Goal: Obtain resource: Download file/media

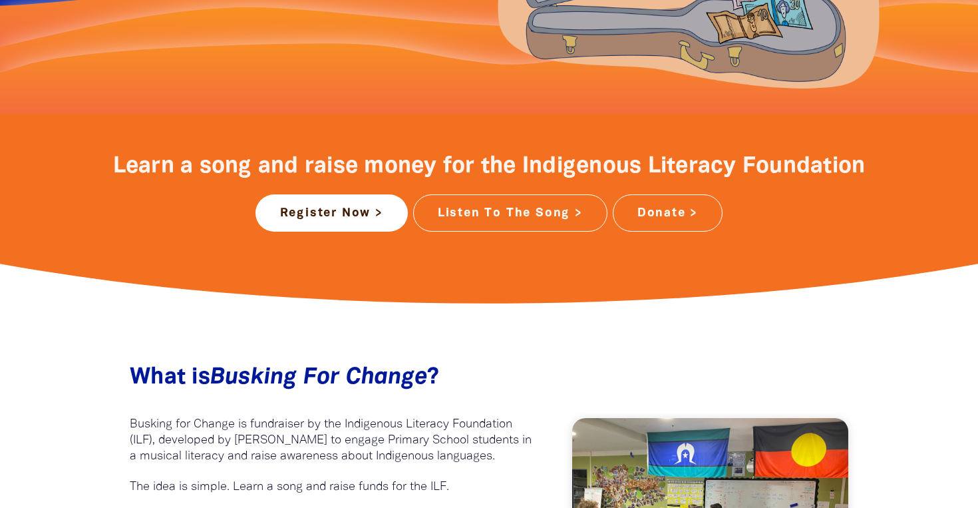
scroll to position [376, 0]
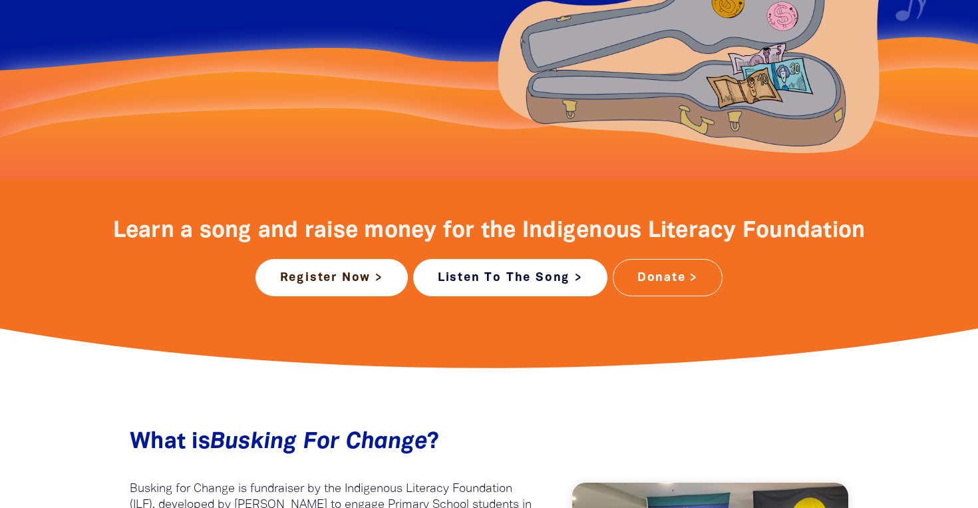
click at [524, 278] on link "Listen To The Song >" at bounding box center [510, 277] width 194 height 37
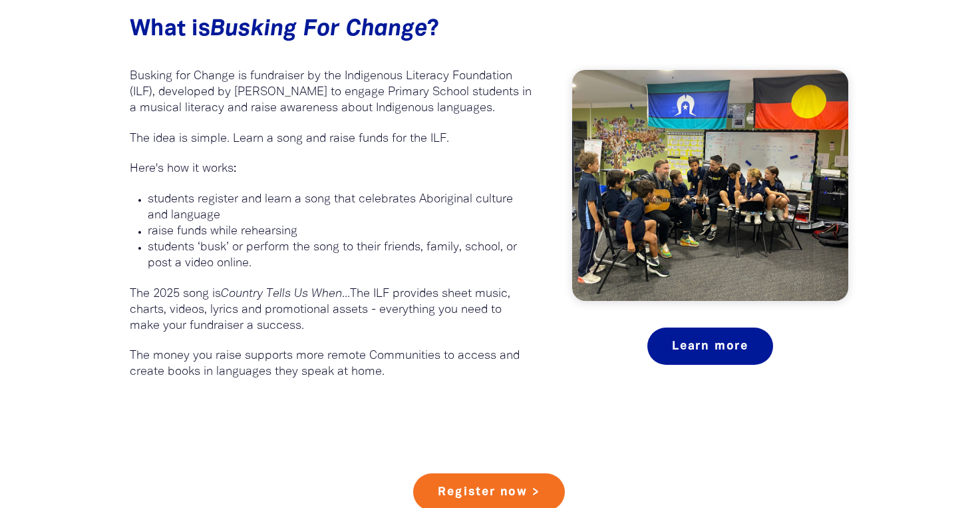
scroll to position [790, 0]
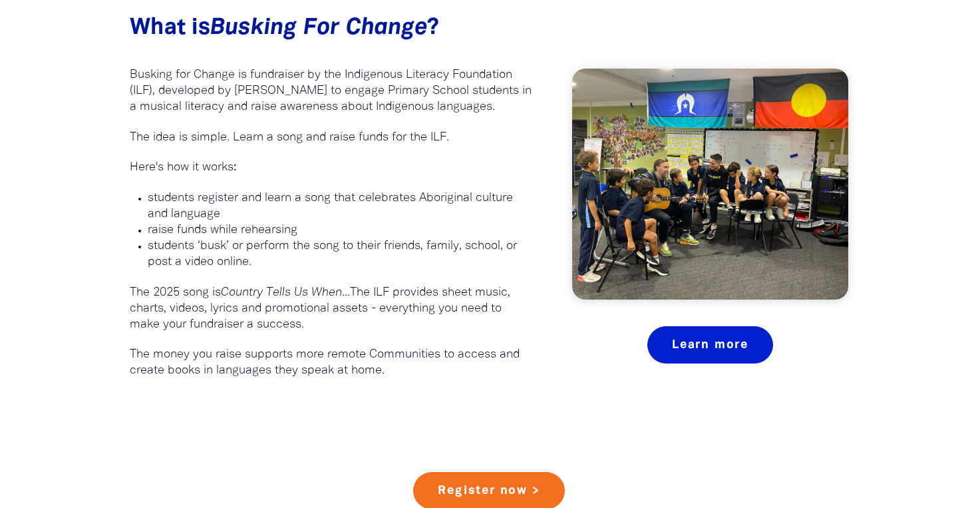
click at [665, 351] on link "Learn more" at bounding box center [710, 344] width 126 height 37
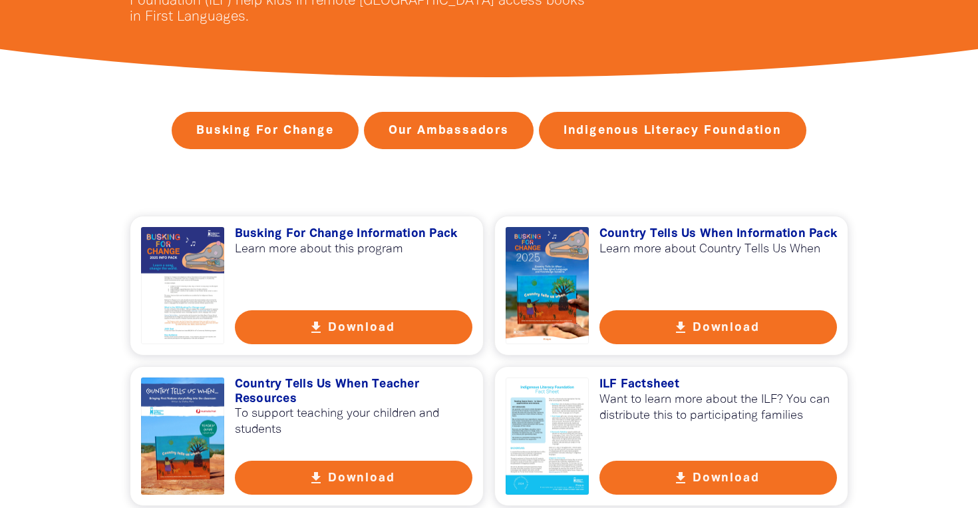
scroll to position [346, 0]
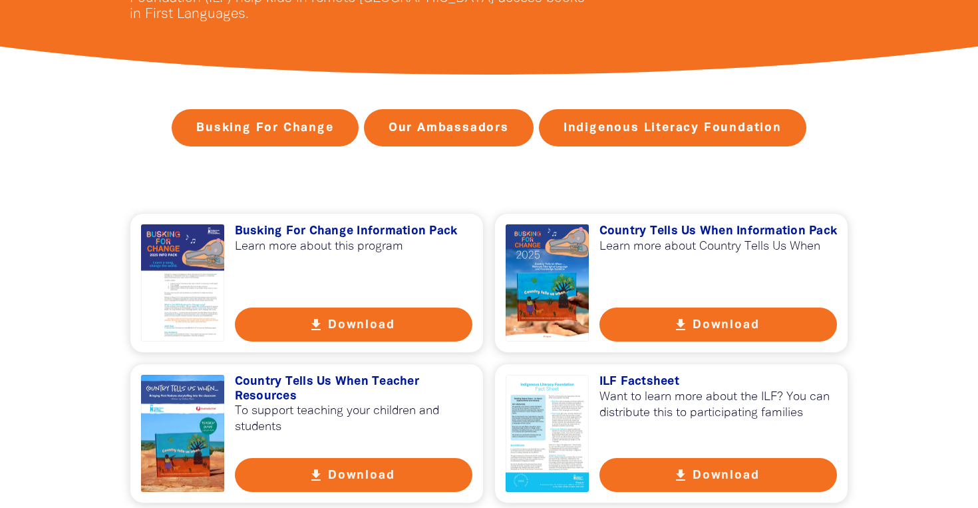
click at [335, 336] on button "get_app Download" at bounding box center [354, 324] width 238 height 34
click at [719, 322] on button "get_app Download" at bounding box center [718, 324] width 238 height 34
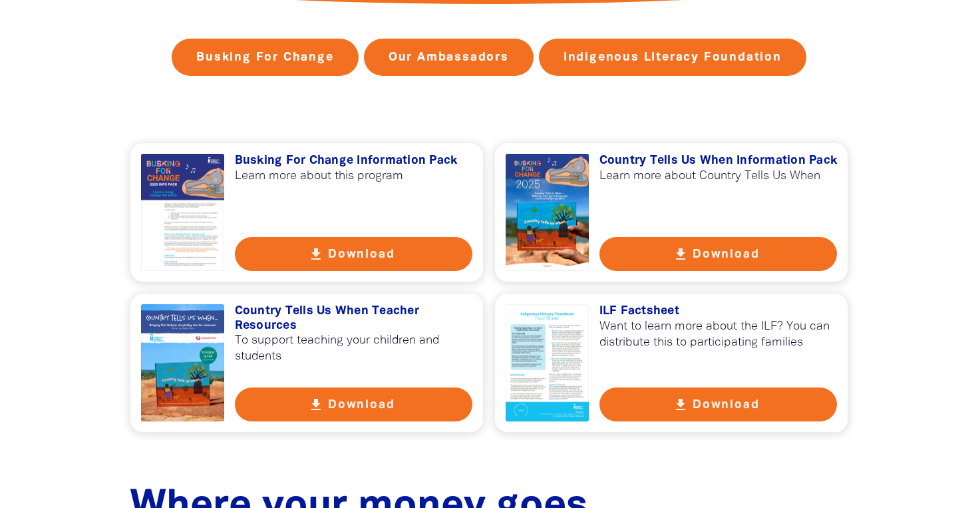
scroll to position [442, 0]
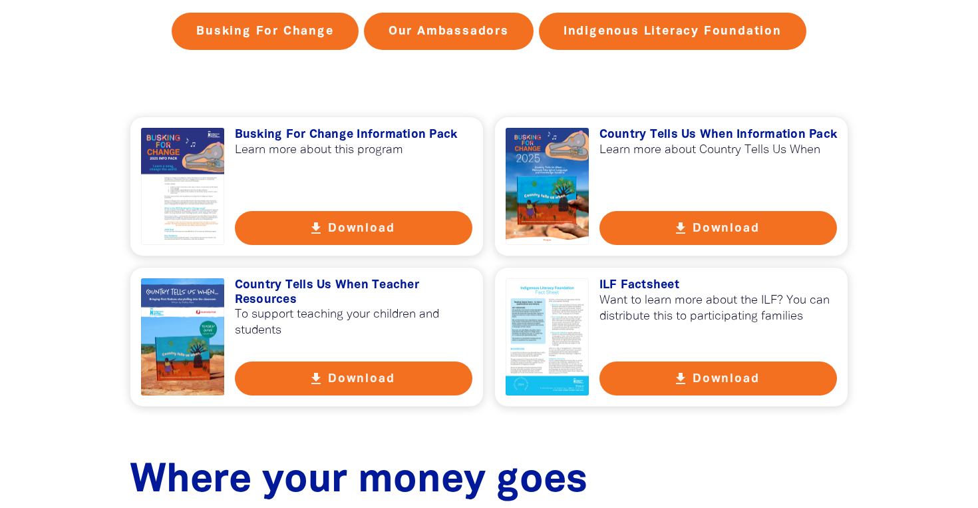
click at [351, 375] on button "get_app Download" at bounding box center [354, 378] width 238 height 34
click at [696, 374] on button "get_app Download" at bounding box center [718, 378] width 238 height 34
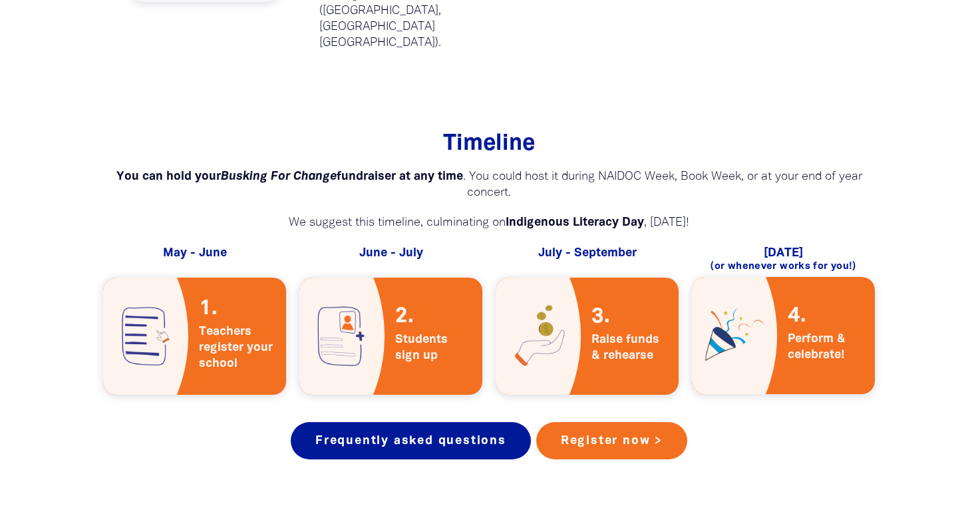
scroll to position [2383, 0]
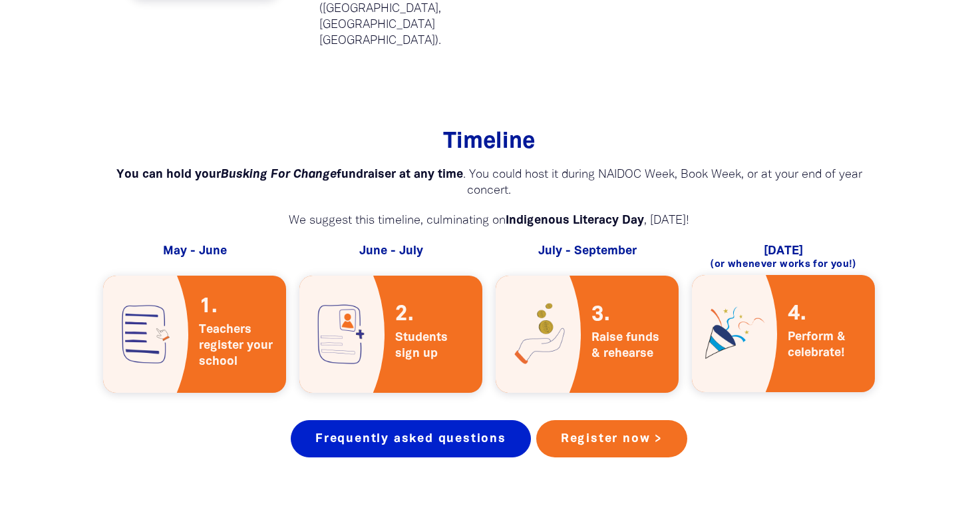
click at [454, 420] on link "Frequently asked questions" at bounding box center [411, 438] width 240 height 37
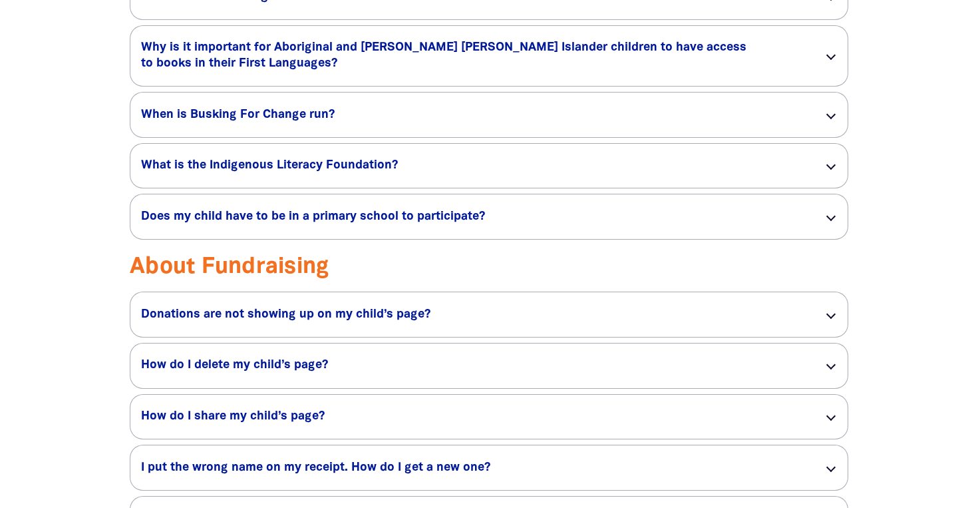
scroll to position [1232, 0]
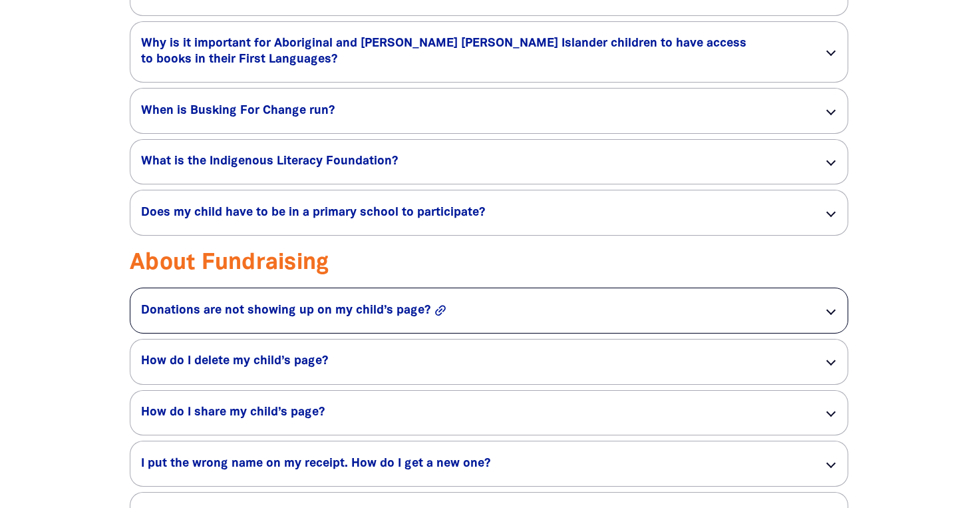
click at [457, 317] on button "link" at bounding box center [466, 310] width 67 height 15
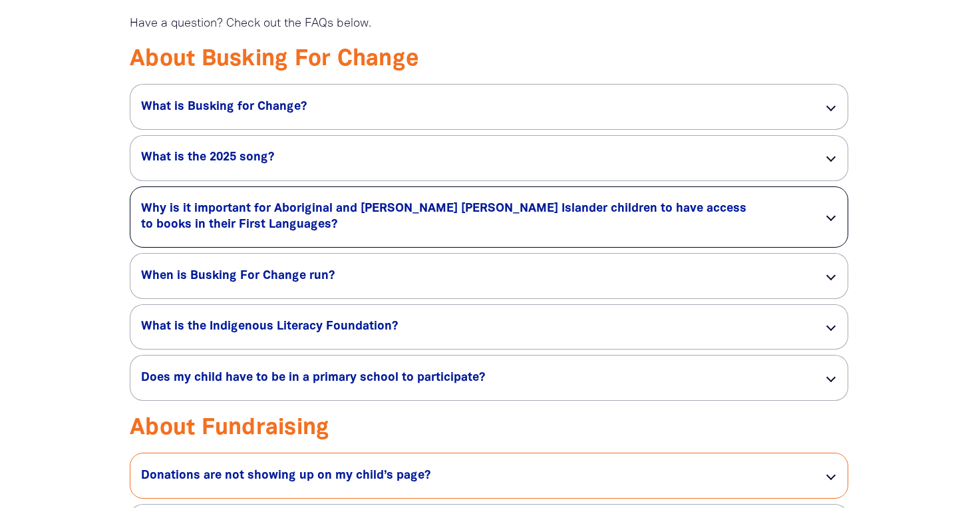
scroll to position [1062, 0]
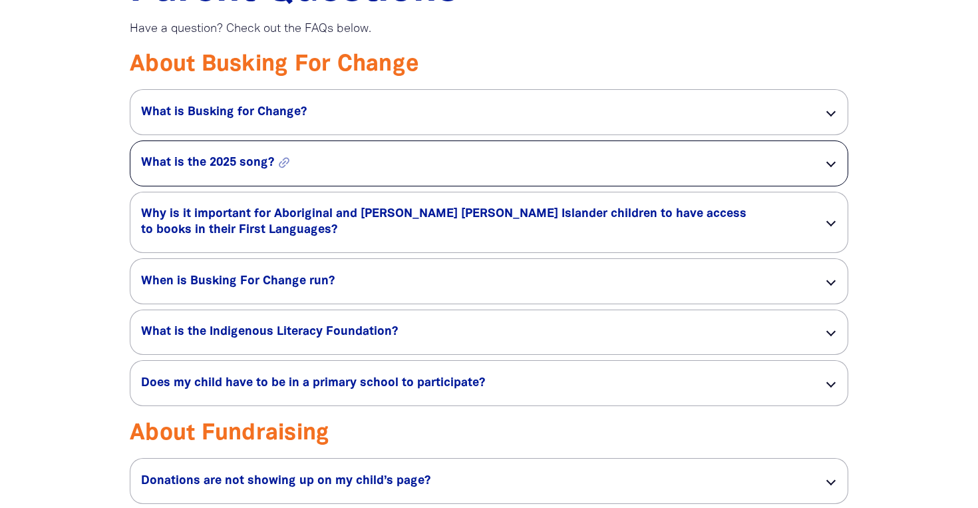
click at [462, 163] on h5 "What is the 2025 song? link" at bounding box center [471, 163] width 661 height 16
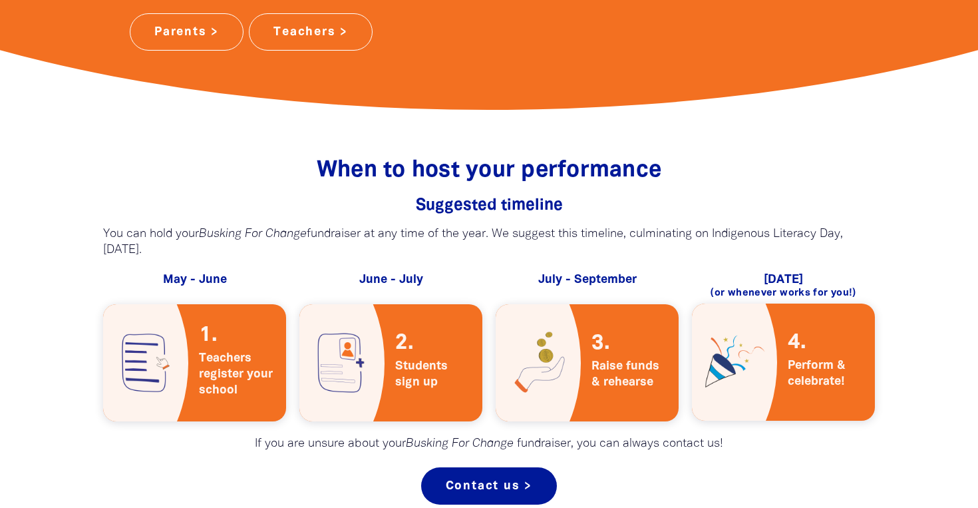
scroll to position [461, 0]
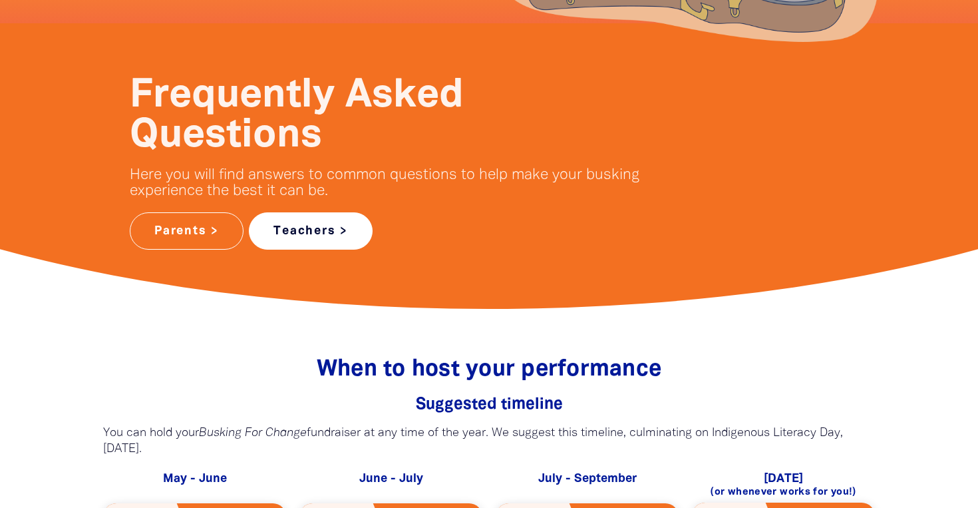
click at [317, 233] on link "Teachers >" at bounding box center [311, 230] width 124 height 37
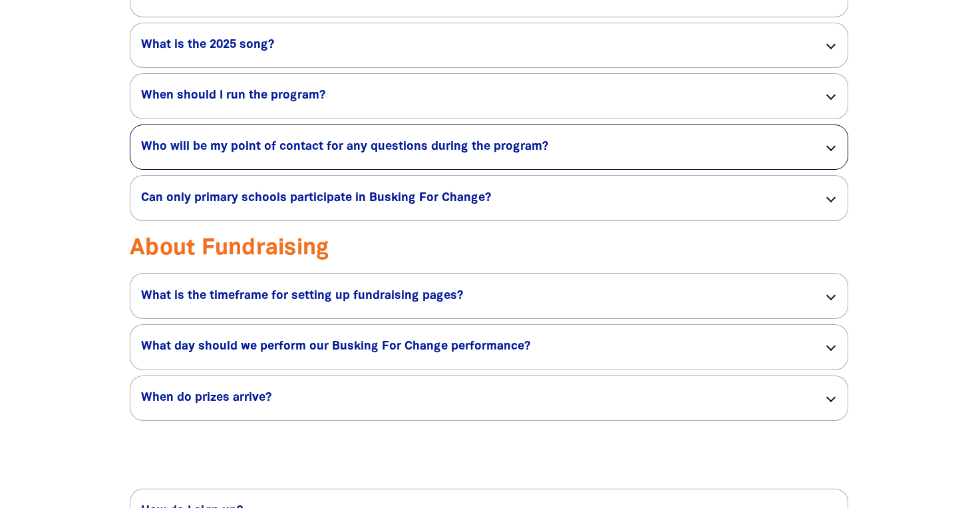
scroll to position [2314, 0]
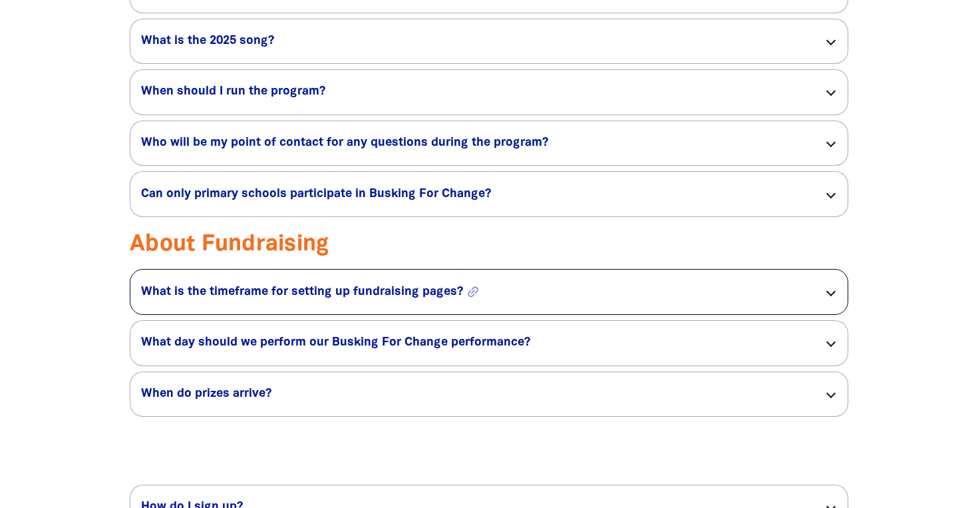
click at [352, 300] on h5 "What is the timeframe for setting up fundraising pages? link" at bounding box center [471, 292] width 661 height 16
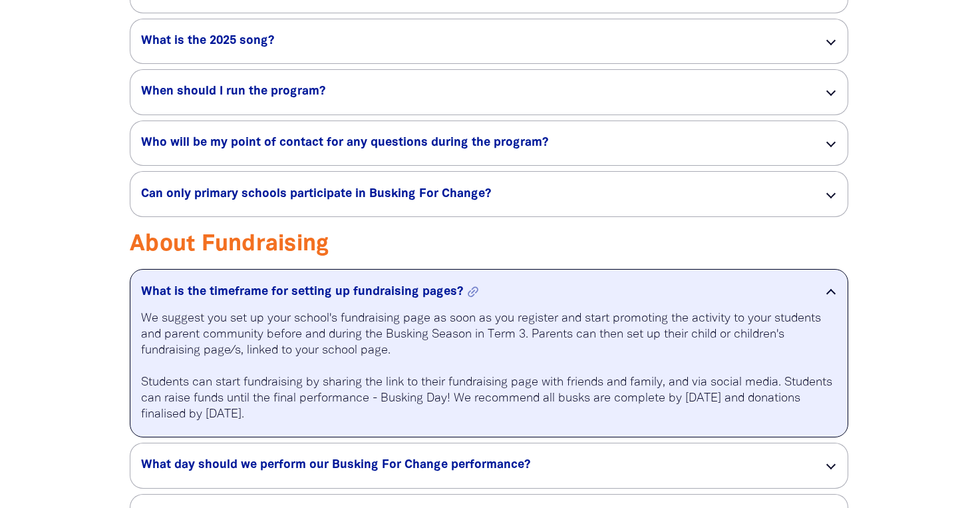
click at [352, 300] on h5 "What is the timeframe for setting up fundraising pages? link" at bounding box center [471, 292] width 661 height 16
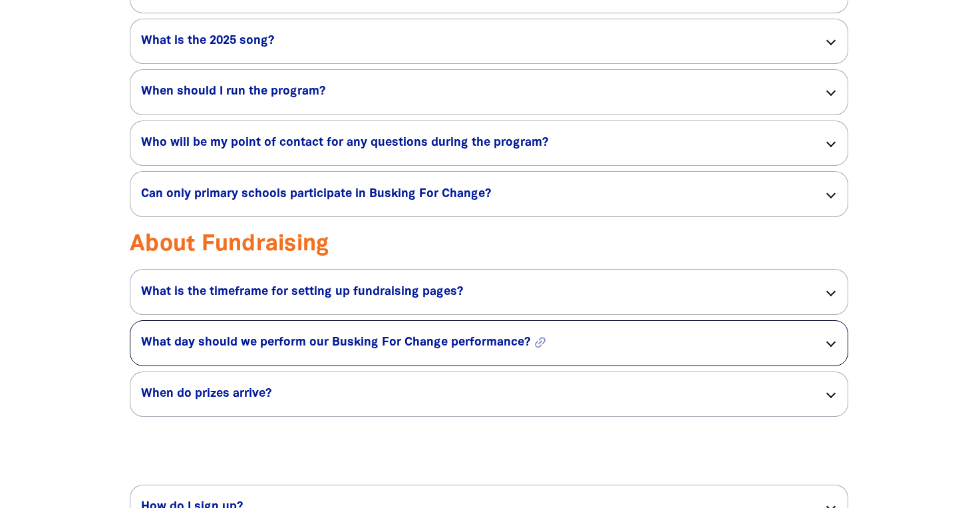
click at [348, 351] on h5 "What day should we perform our Busking For Change performance? link" at bounding box center [471, 343] width 661 height 16
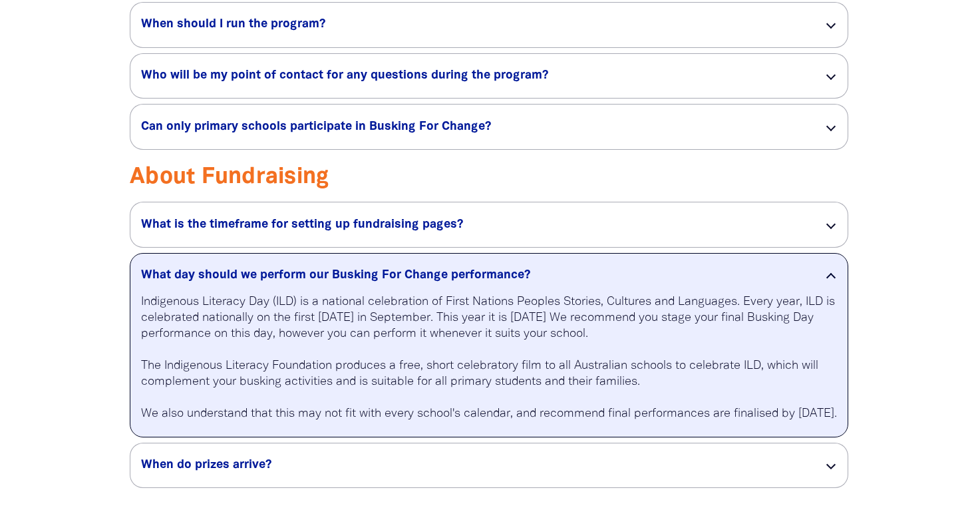
scroll to position [2381, 0]
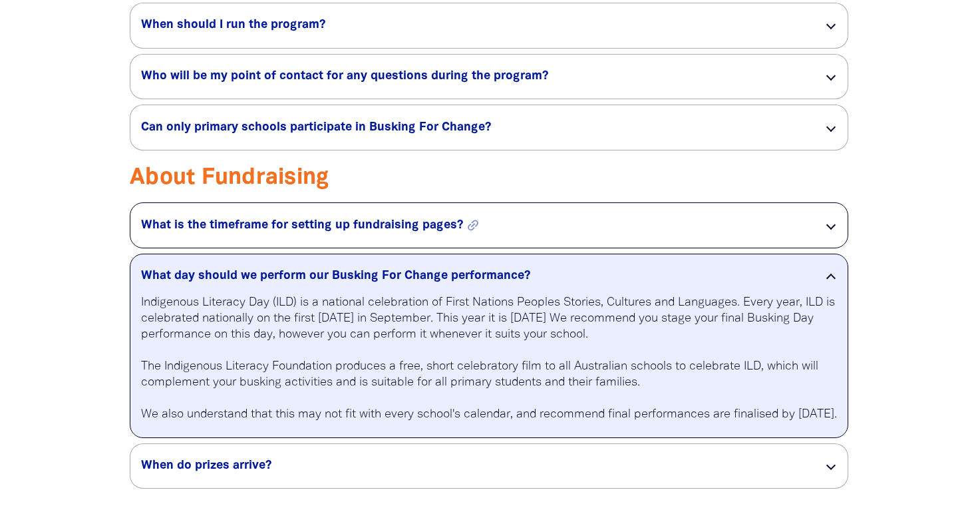
click at [347, 233] on h5 "What is the timeframe for setting up fundraising pages? link" at bounding box center [471, 226] width 661 height 16
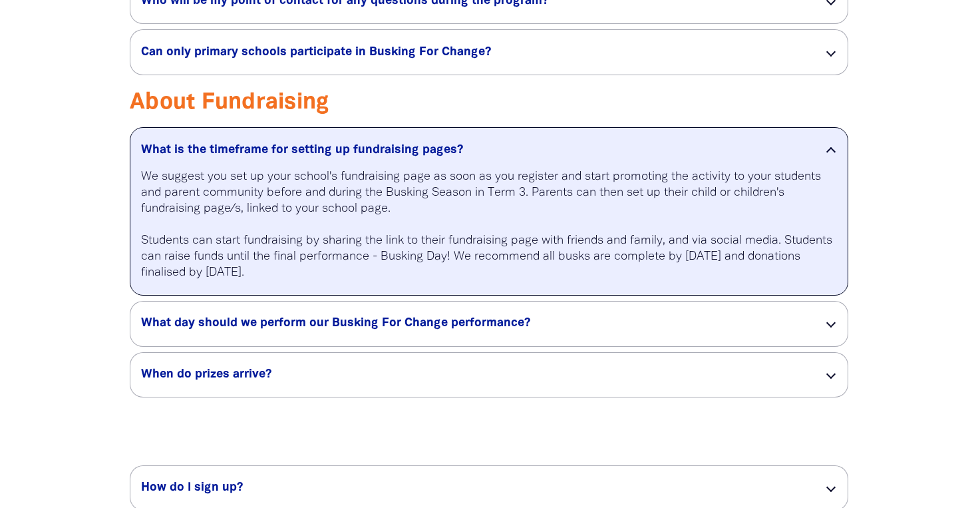
scroll to position [2489, 0]
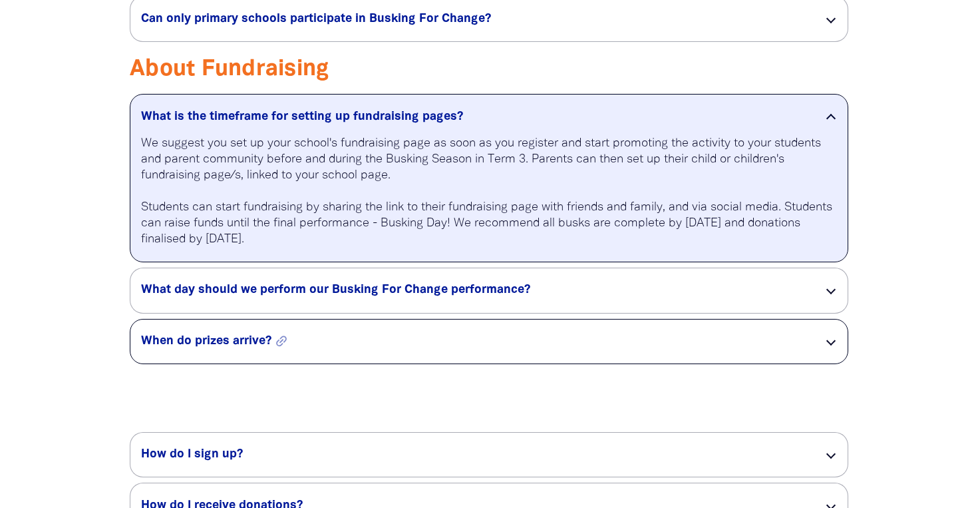
click at [317, 349] on h5 "When do prizes arrive? link" at bounding box center [471, 341] width 661 height 16
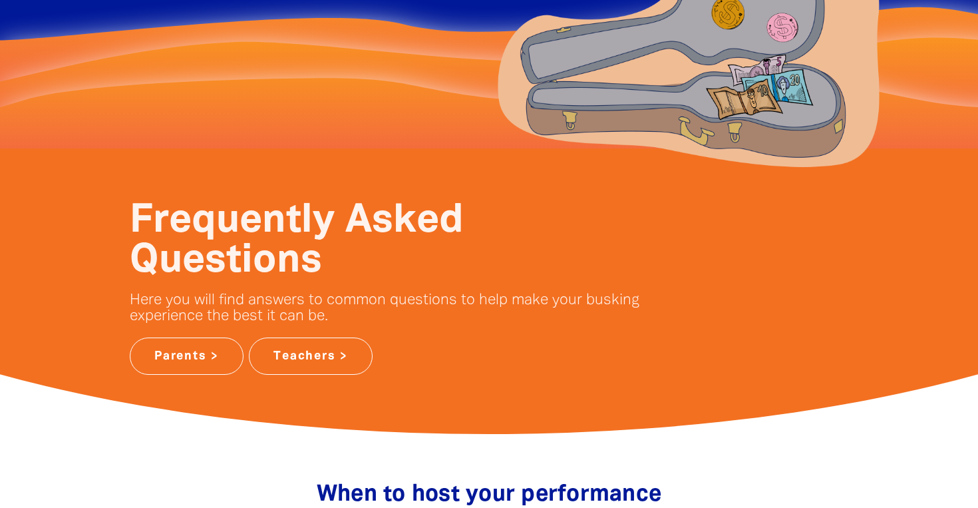
scroll to position [0, 0]
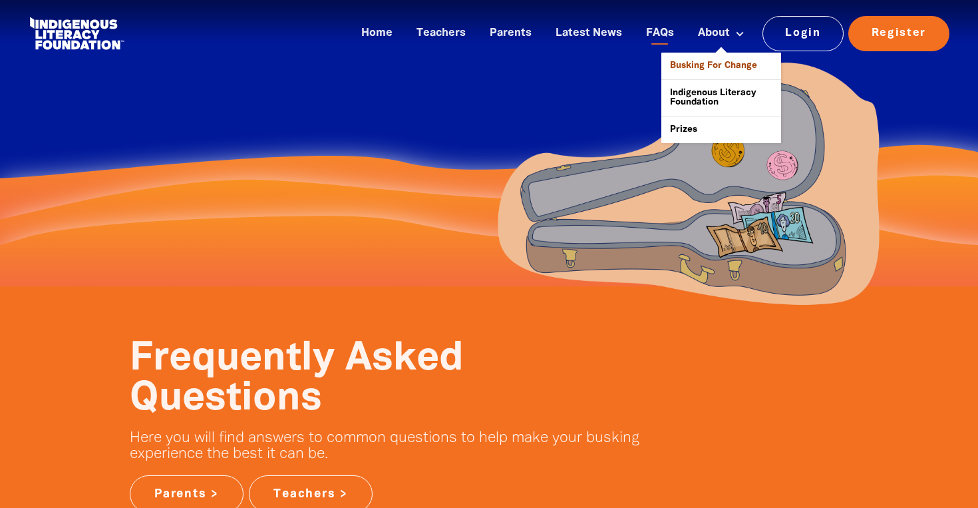
click at [714, 64] on link "Busking For Change" at bounding box center [721, 66] width 120 height 27
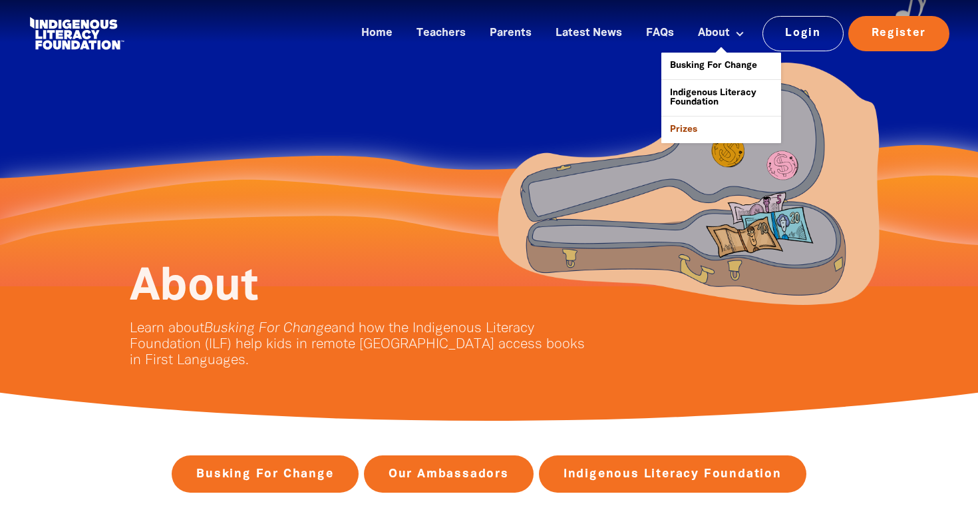
click at [698, 132] on link "Prizes" at bounding box center [721, 129] width 120 height 27
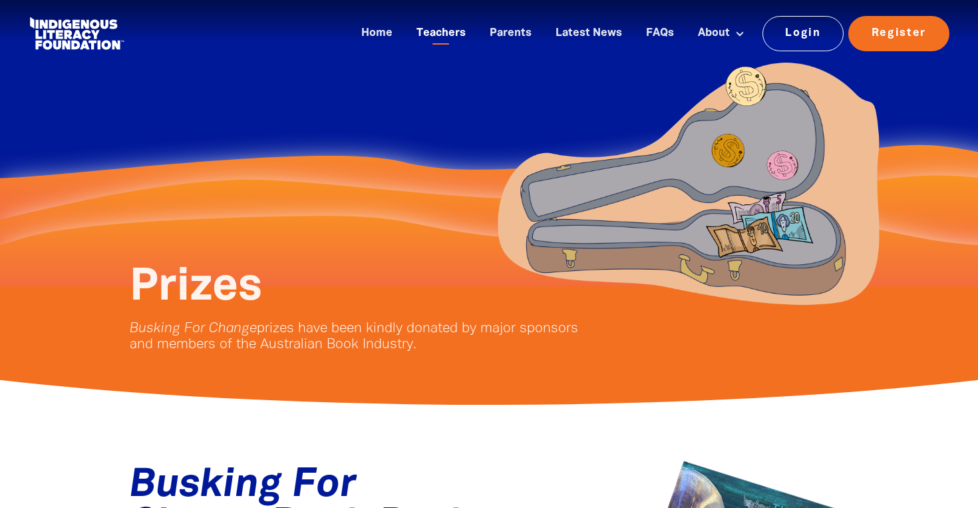
click at [460, 35] on link "Teachers" at bounding box center [440, 34] width 65 height 22
